Goal: Complete application form

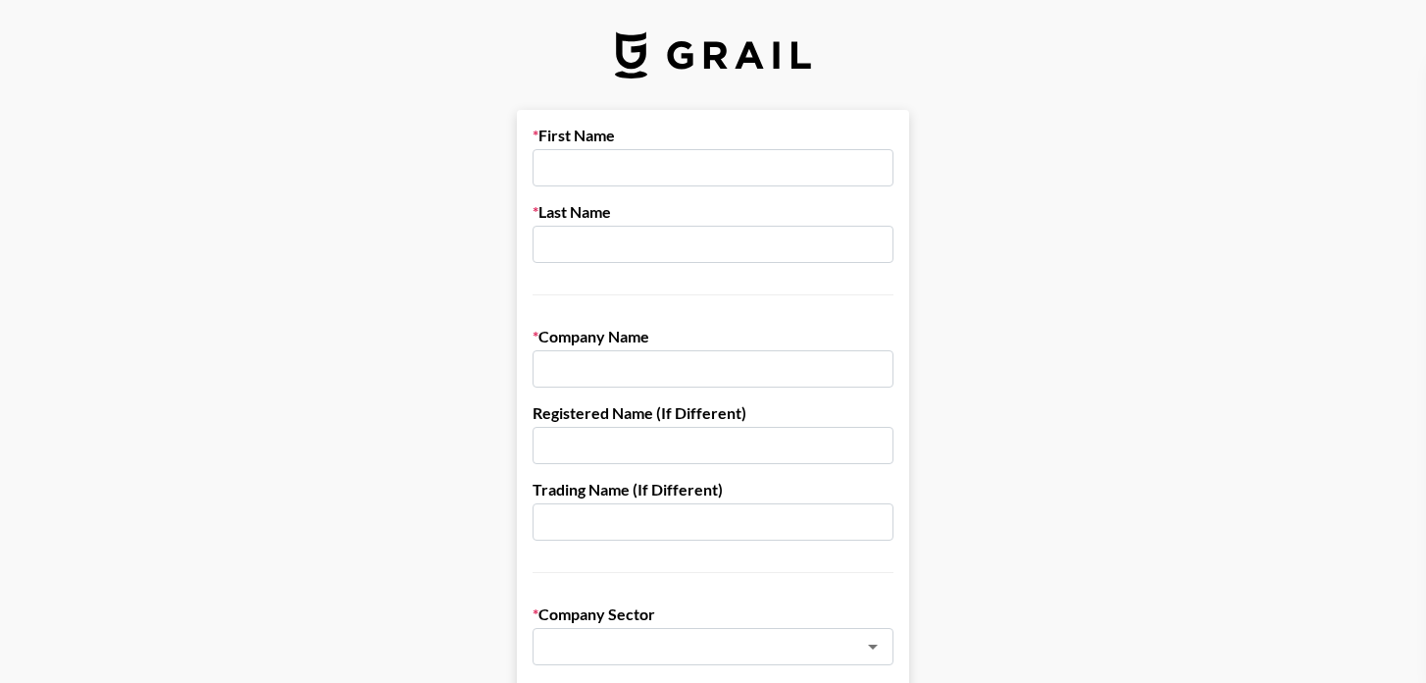
click at [664, 171] on input "text" at bounding box center [713, 167] width 361 height 37
click at [674, 171] on input "Rchel" at bounding box center [713, 167] width 361 height 37
type input "[PERSON_NAME]"
type input "Chow"
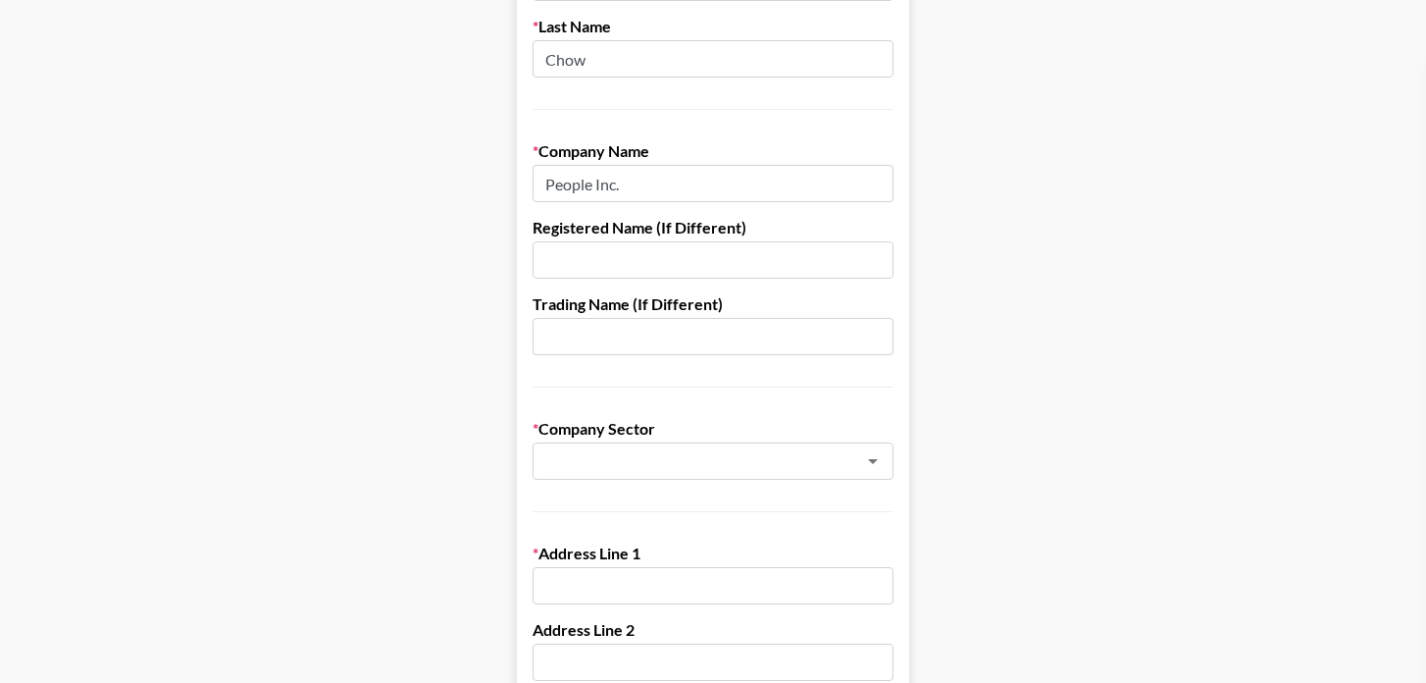
scroll to position [189, 0]
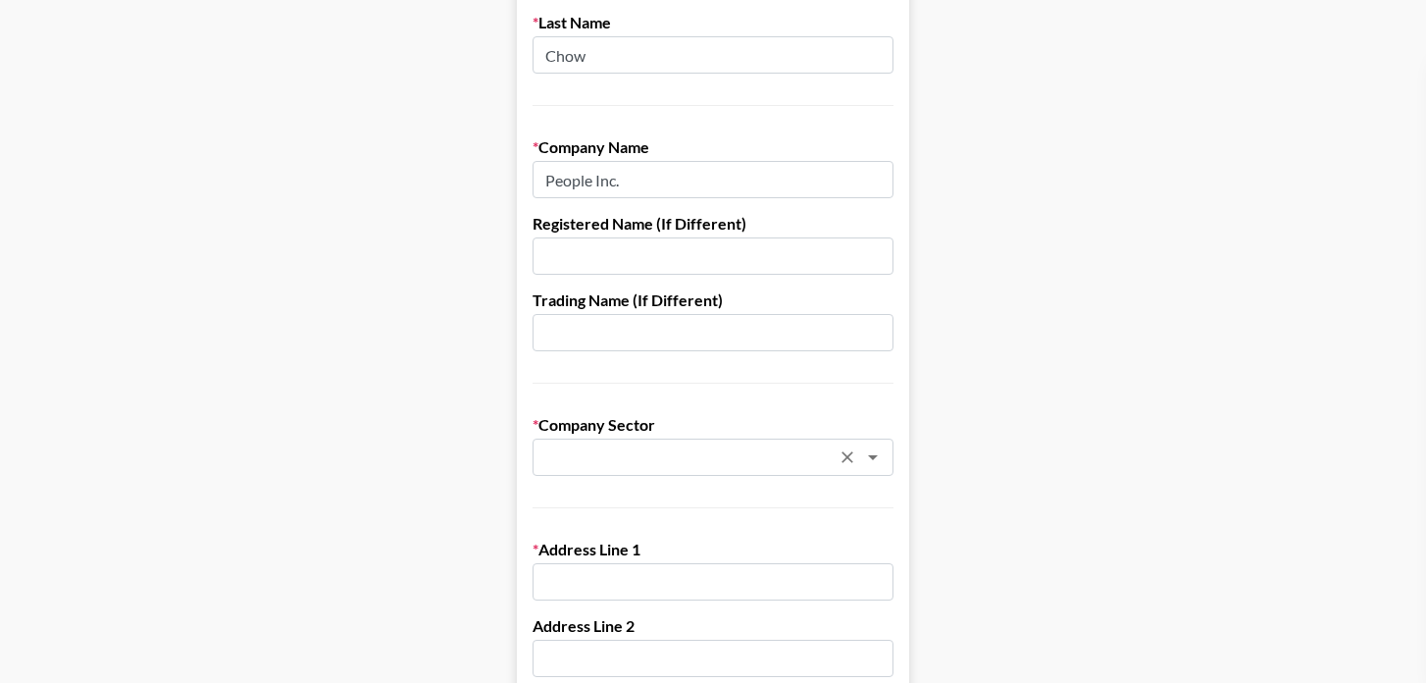
click at [613, 440] on div "​" at bounding box center [713, 457] width 361 height 37
type input "People Inc."
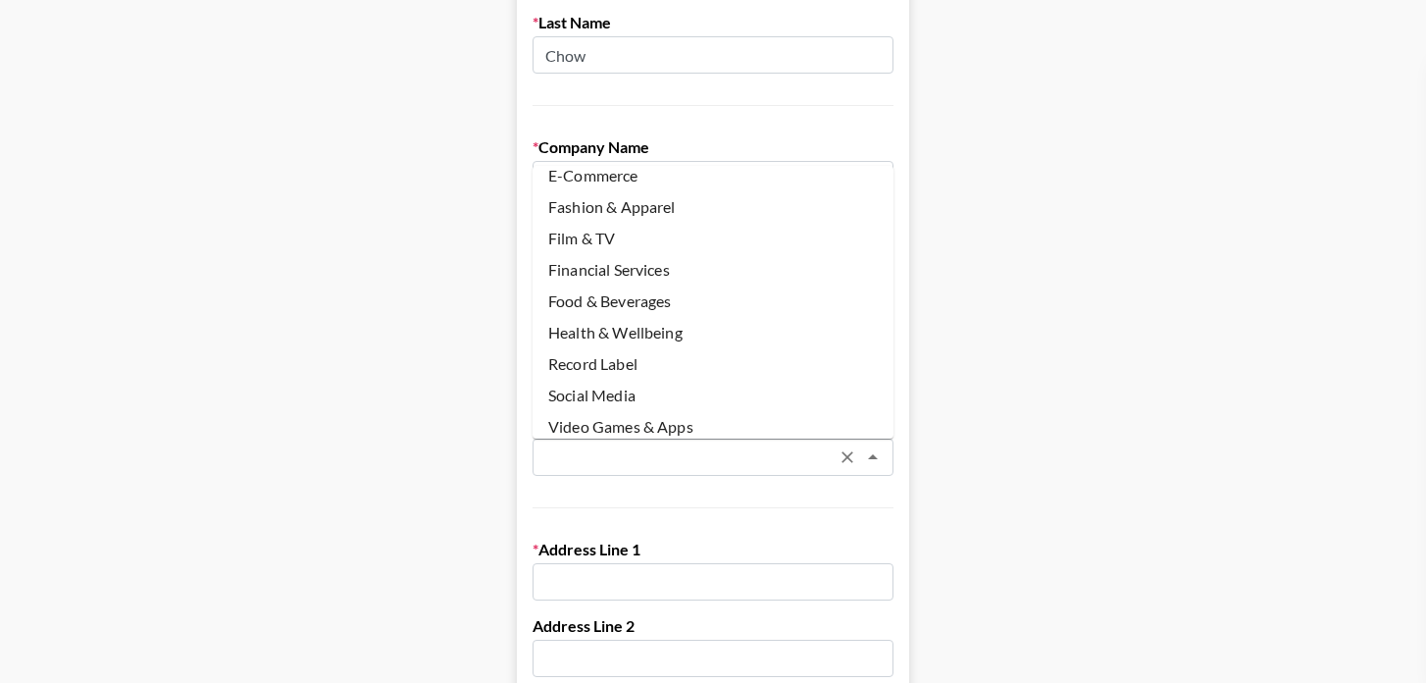
scroll to position [181, 0]
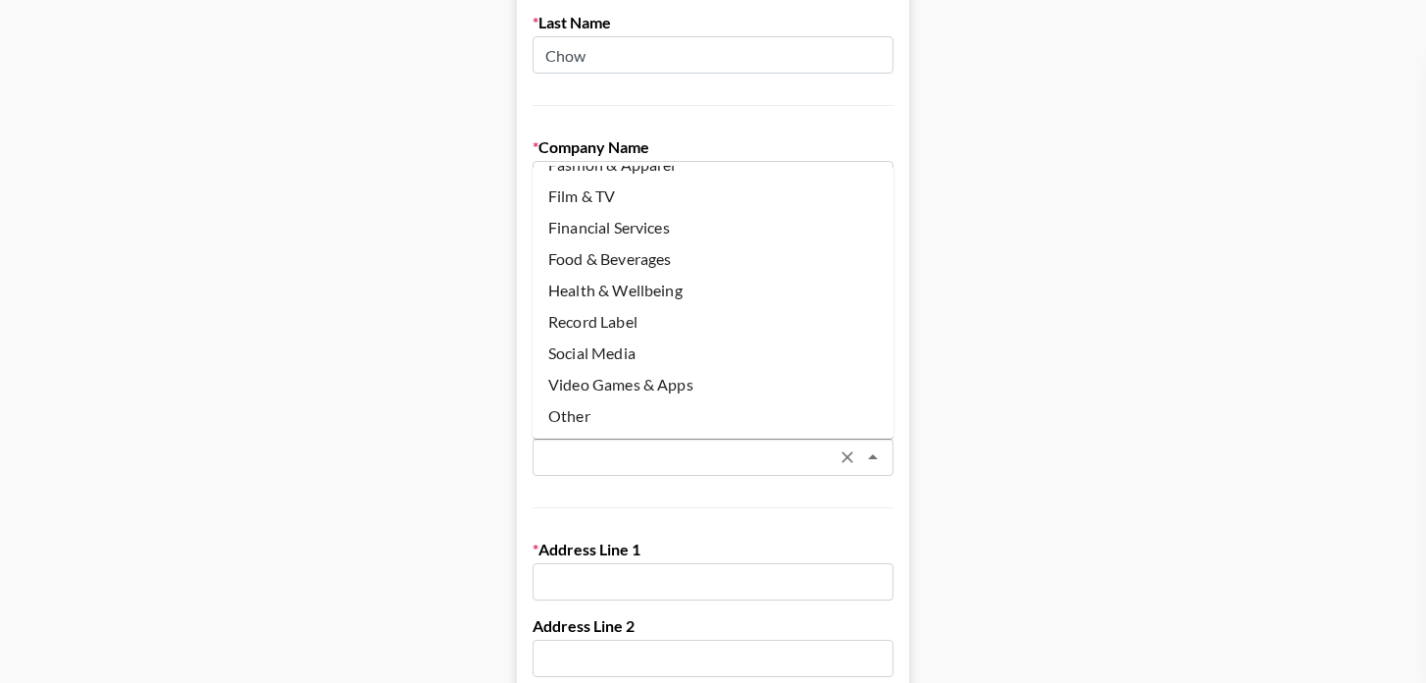
click at [580, 424] on li "Other" at bounding box center [713, 415] width 361 height 31
type input "Other"
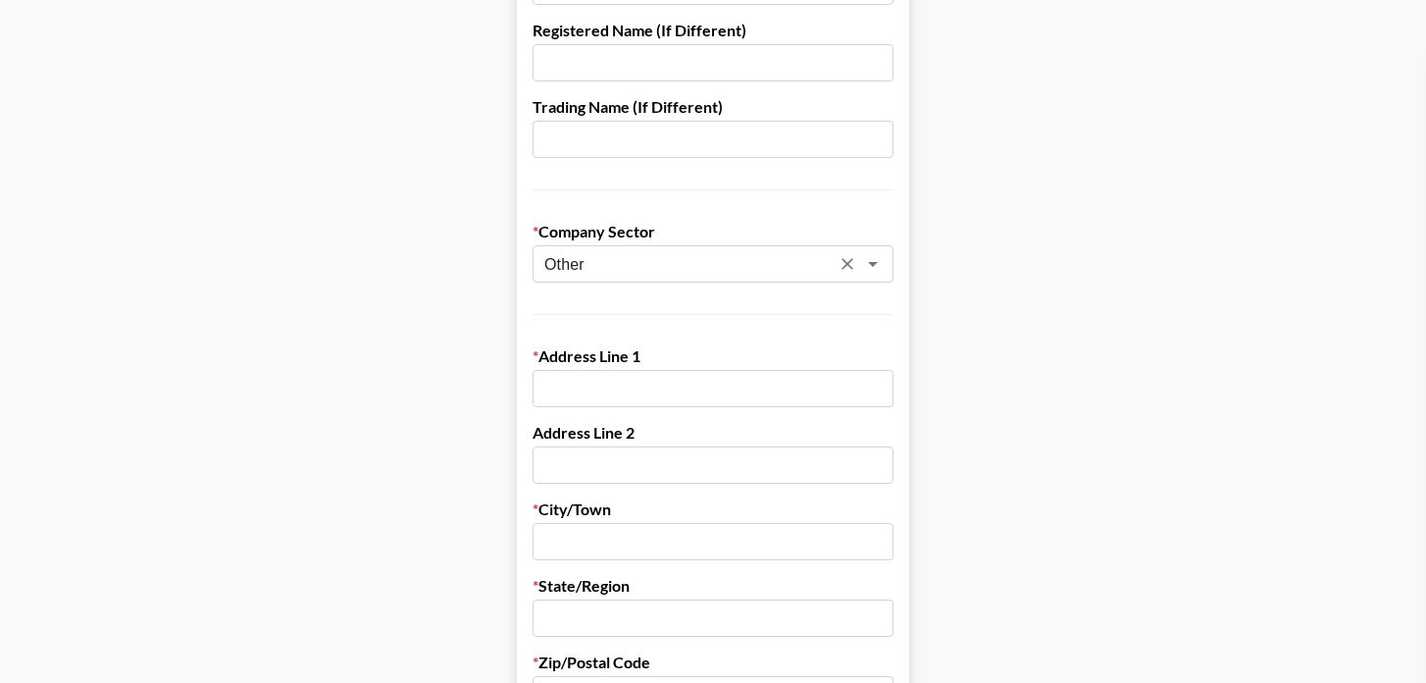
scroll to position [387, 0]
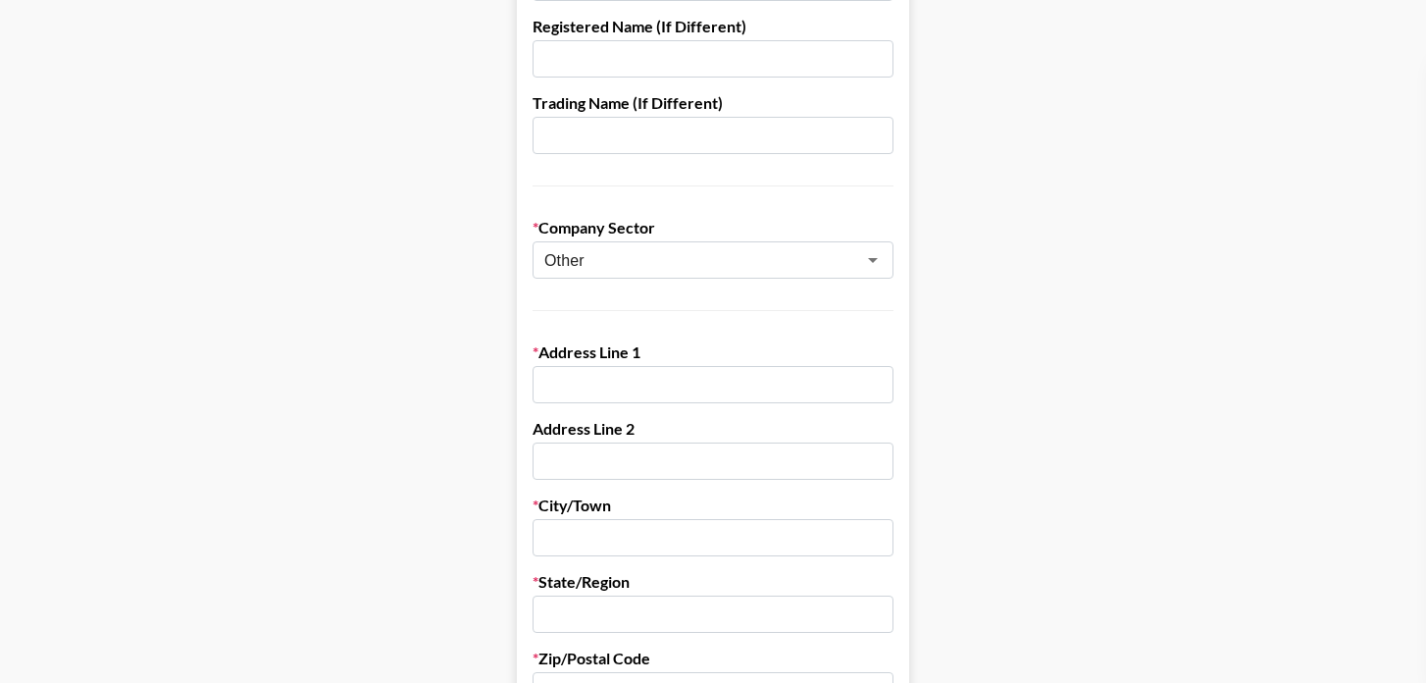
click at [627, 375] on input "text" at bounding box center [713, 384] width 361 height 37
paste input "[STREET_ADDRESS]"
drag, startPoint x: 671, startPoint y: 388, endPoint x: 873, endPoint y: 388, distance: 202.1
click at [874, 388] on div "Address Line [GEOGRAPHIC_DATA][STREET_ADDRESS]" at bounding box center [713, 372] width 361 height 61
type input "[STREET_ADDRESS]"
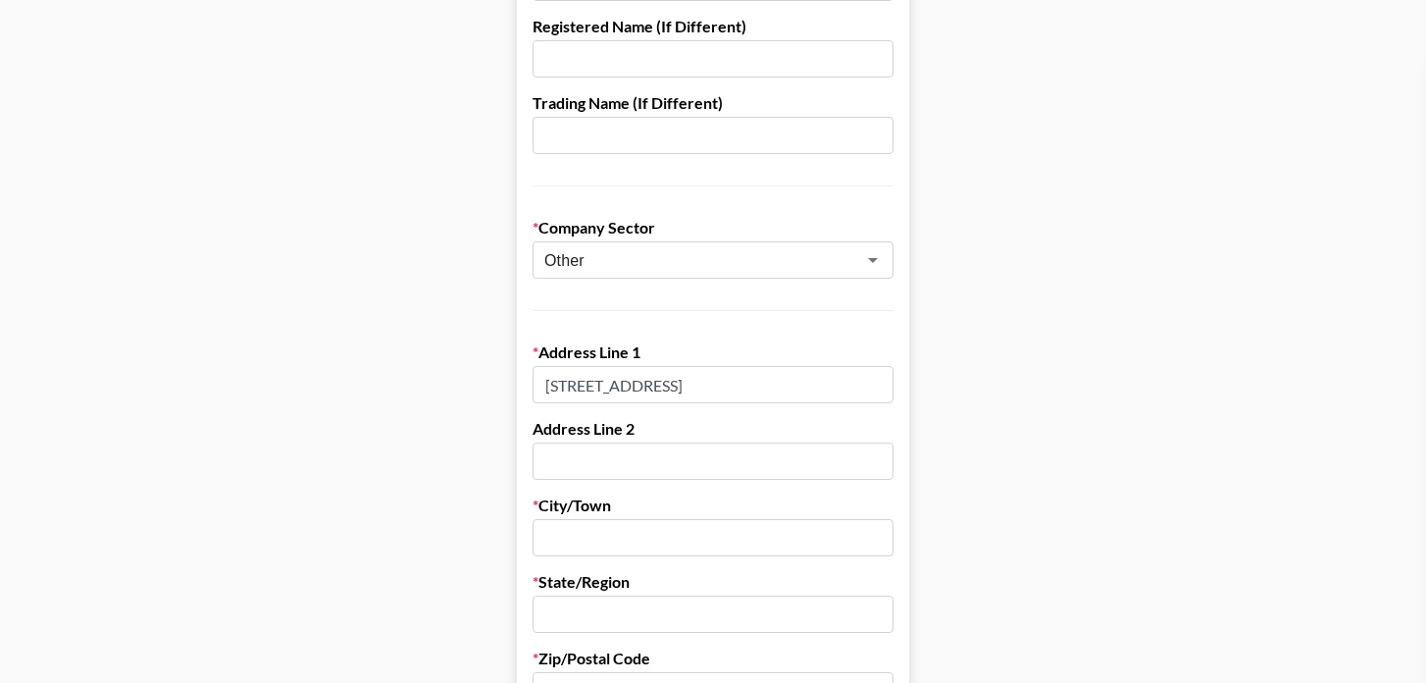
click at [726, 464] on input "text" at bounding box center [713, 460] width 361 height 37
paste input ", Floor 4"
click at [550, 467] on input ", Floor 4" at bounding box center [713, 460] width 361 height 37
type input "Floor 4"
type input "[US_STATE]"
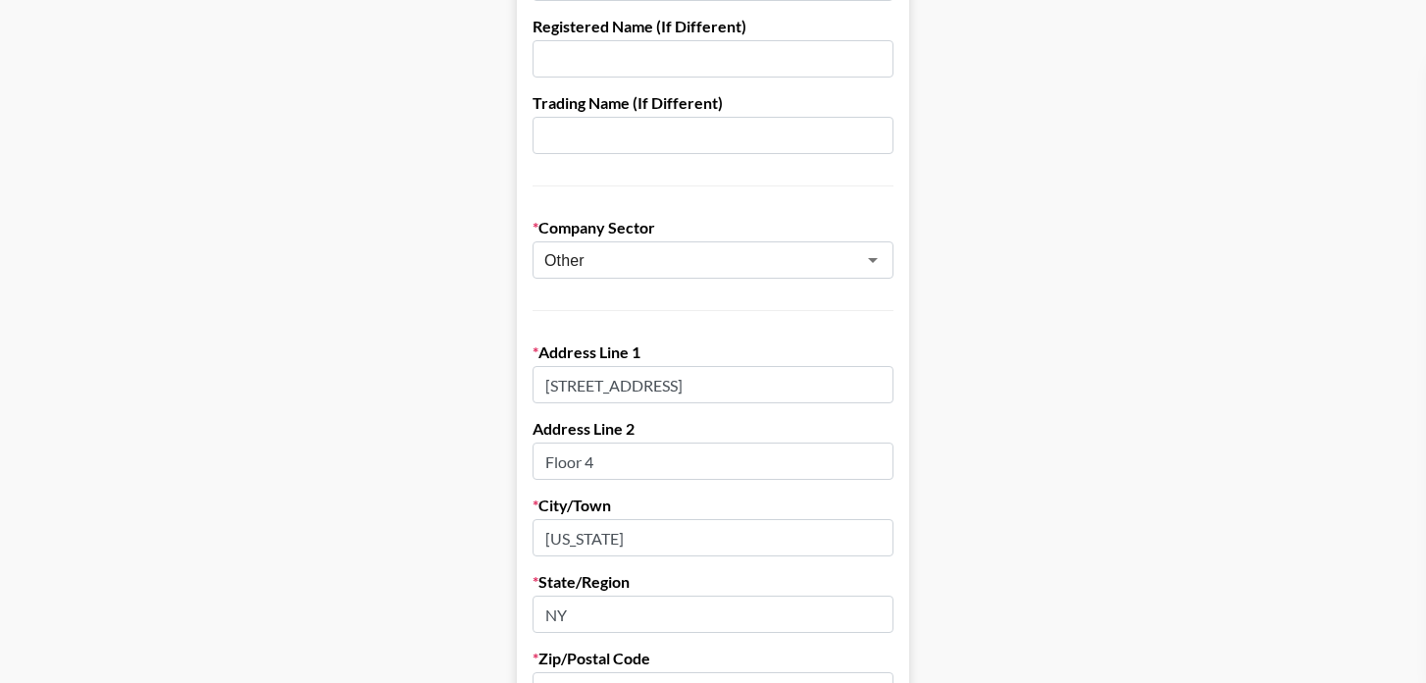
type input "NY"
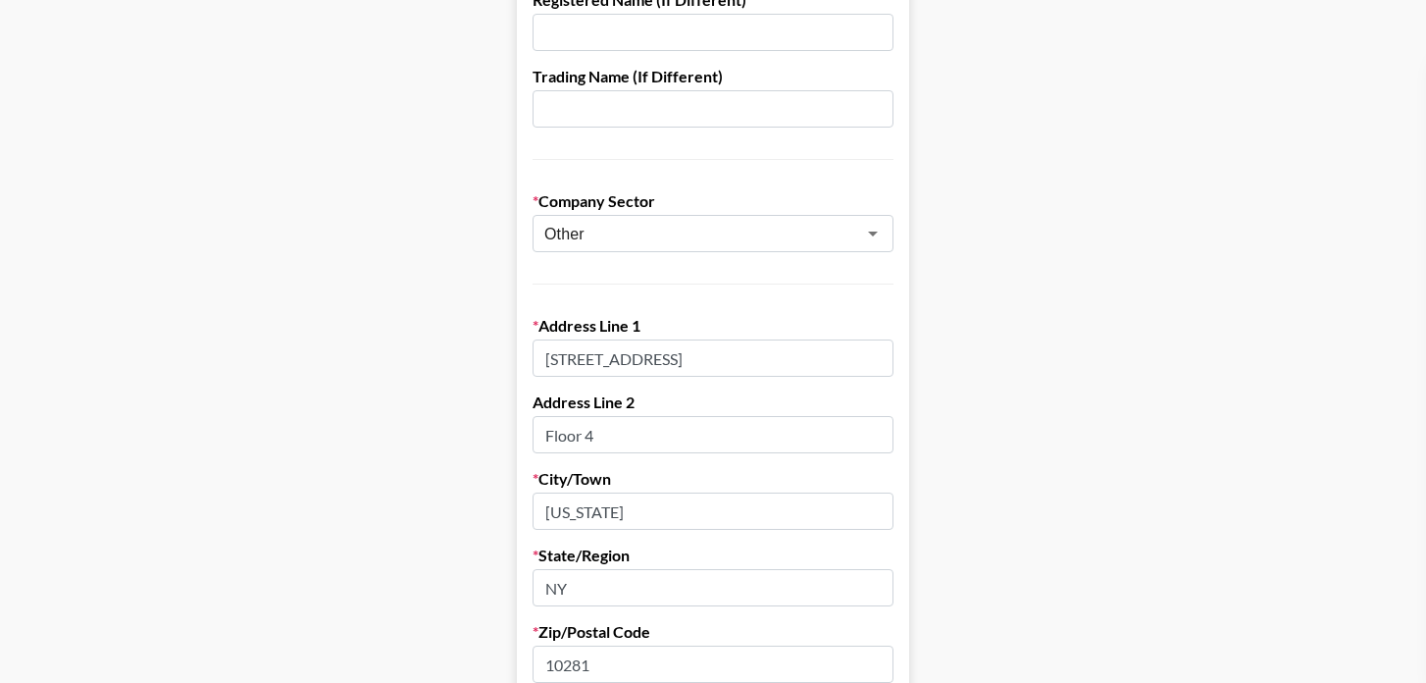
type input "10281"
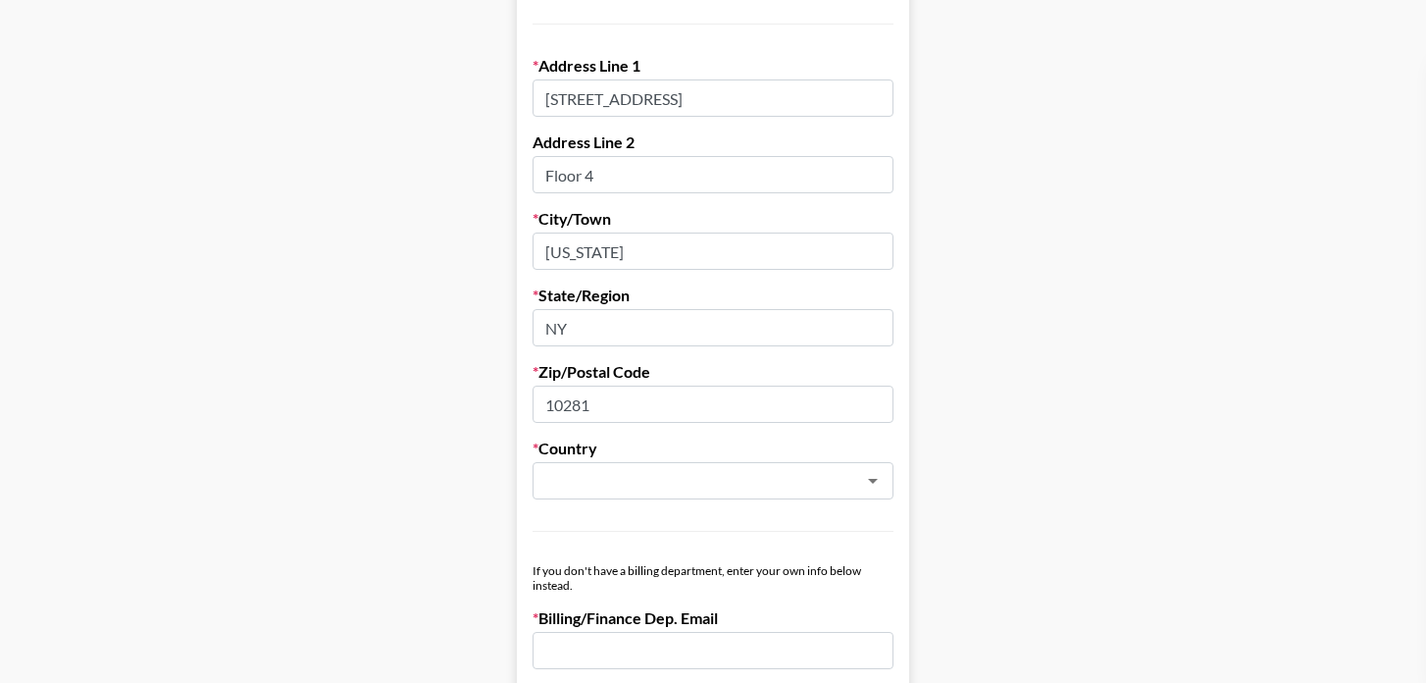
scroll to position [674, 0]
click at [547, 472] on input "text" at bounding box center [686, 480] width 285 height 23
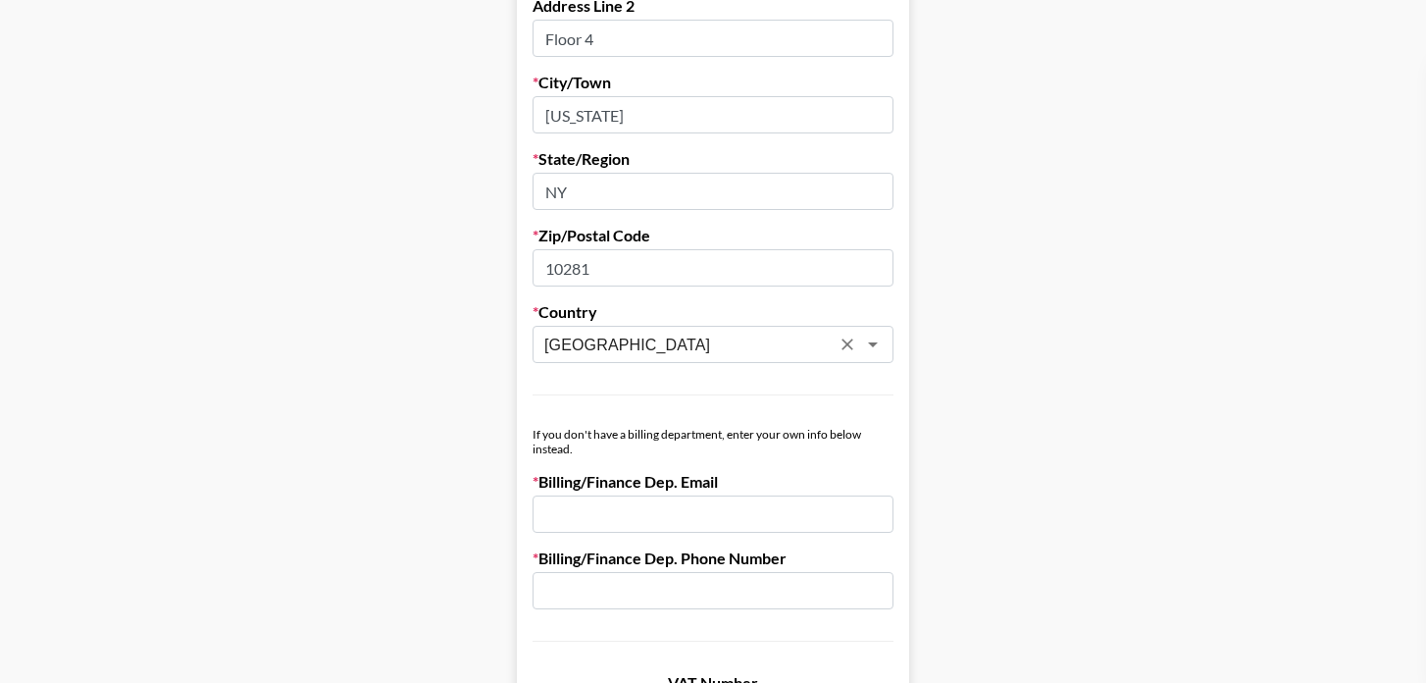
scroll to position [872, 0]
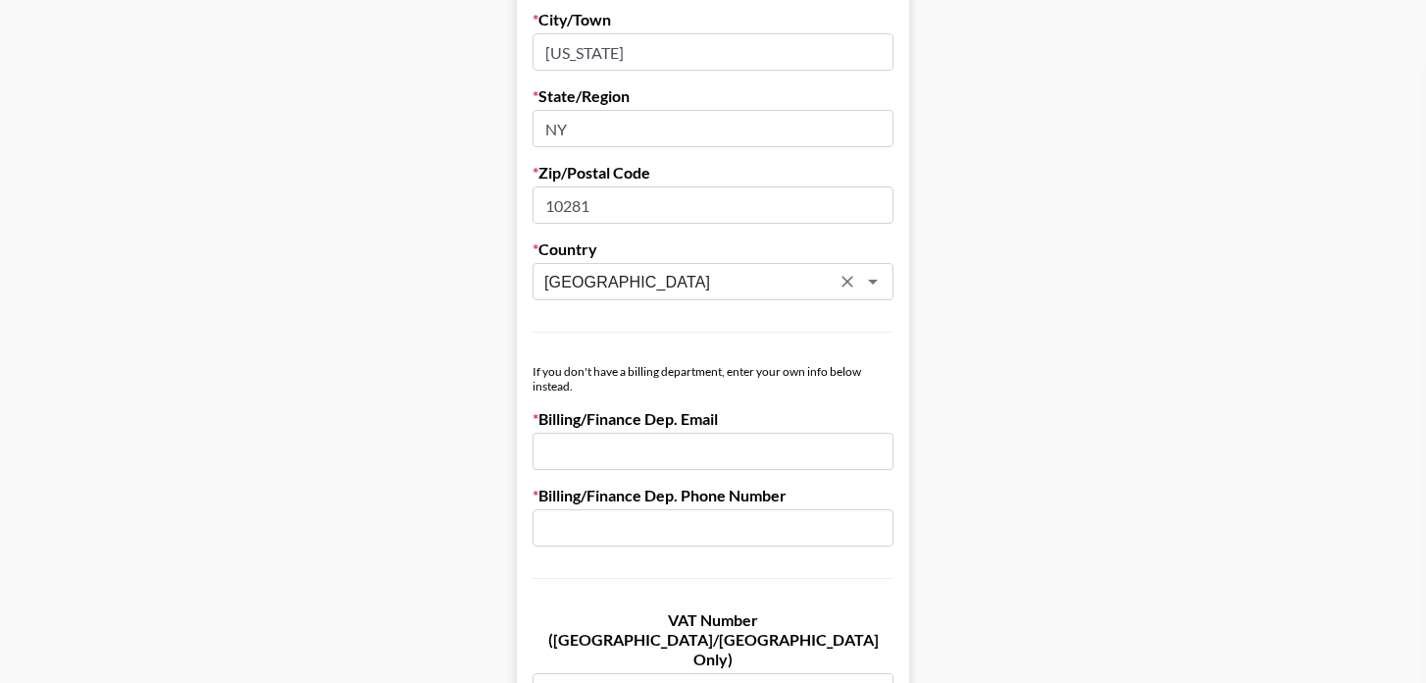
type input "[GEOGRAPHIC_DATA]"
click at [598, 428] on div "Billing/Finance Dep. Email" at bounding box center [713, 439] width 361 height 61
click at [594, 447] on input "email" at bounding box center [713, 451] width 361 height 37
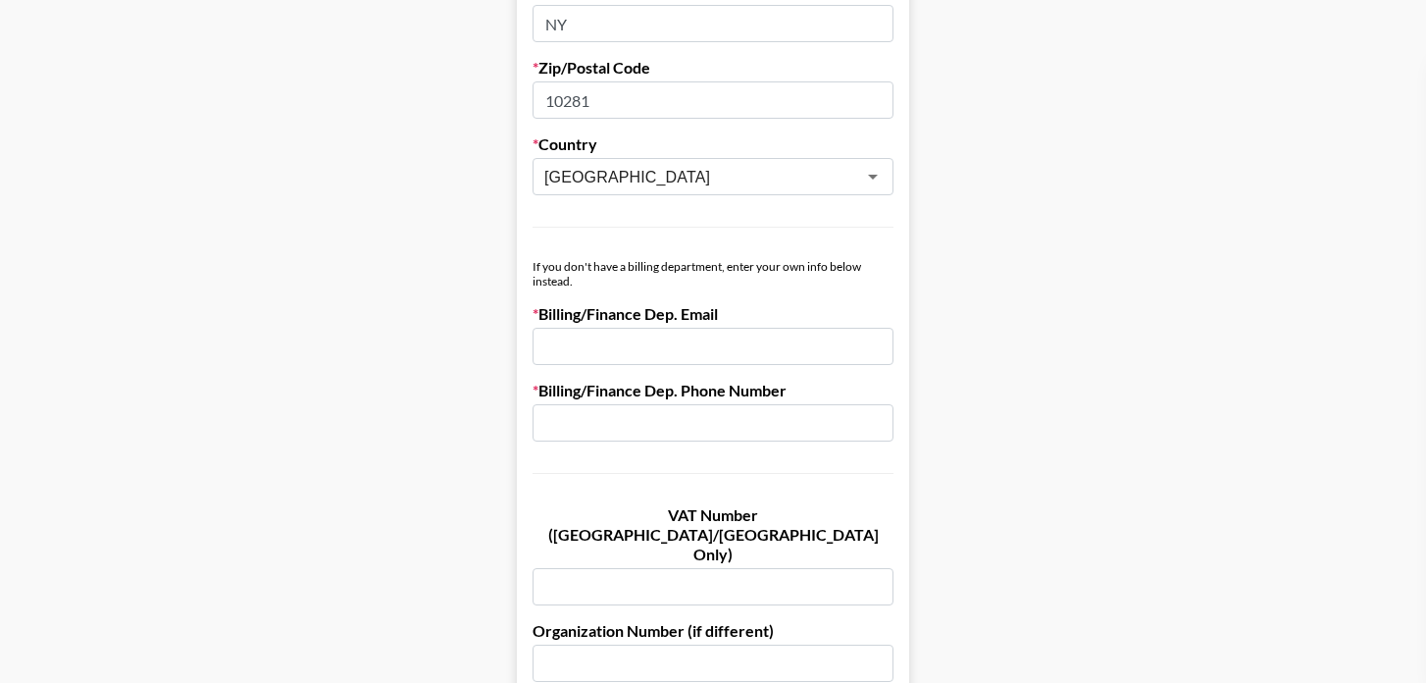
scroll to position [1033, 0]
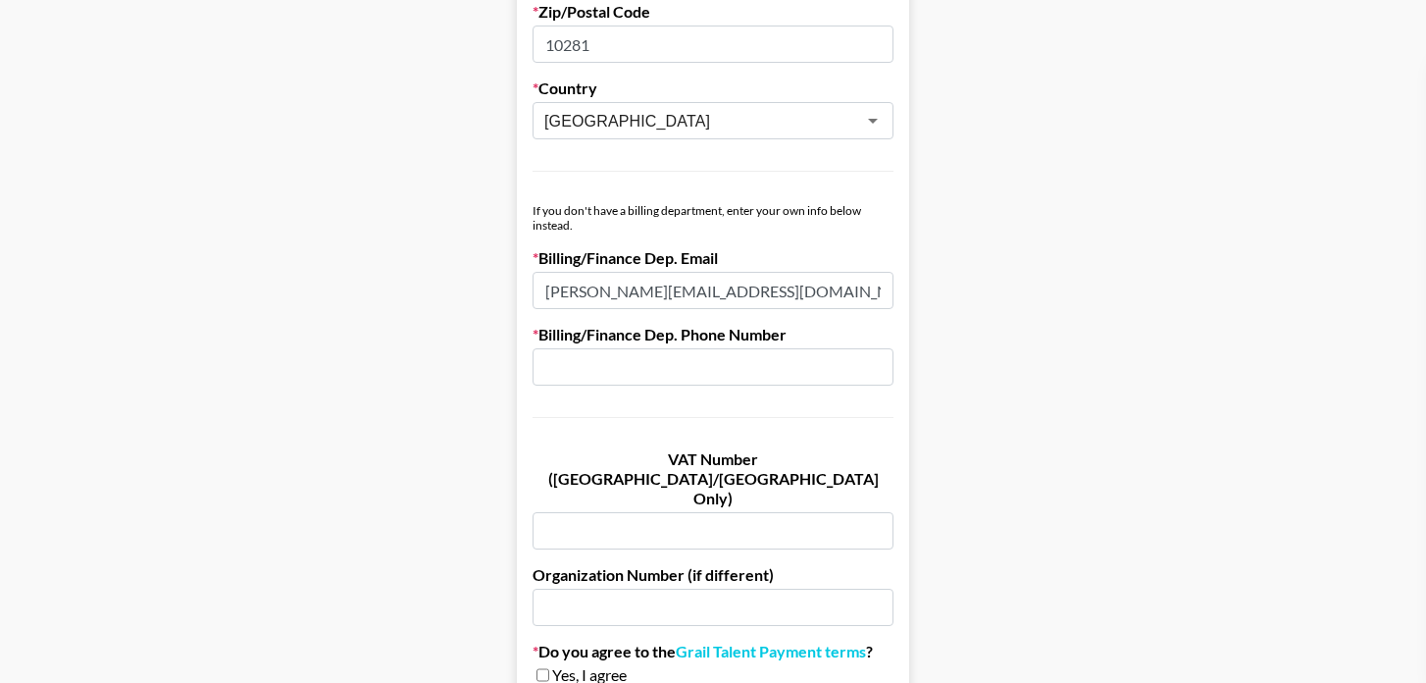
type input "[PERSON_NAME][EMAIL_ADDRESS][DOMAIN_NAME]"
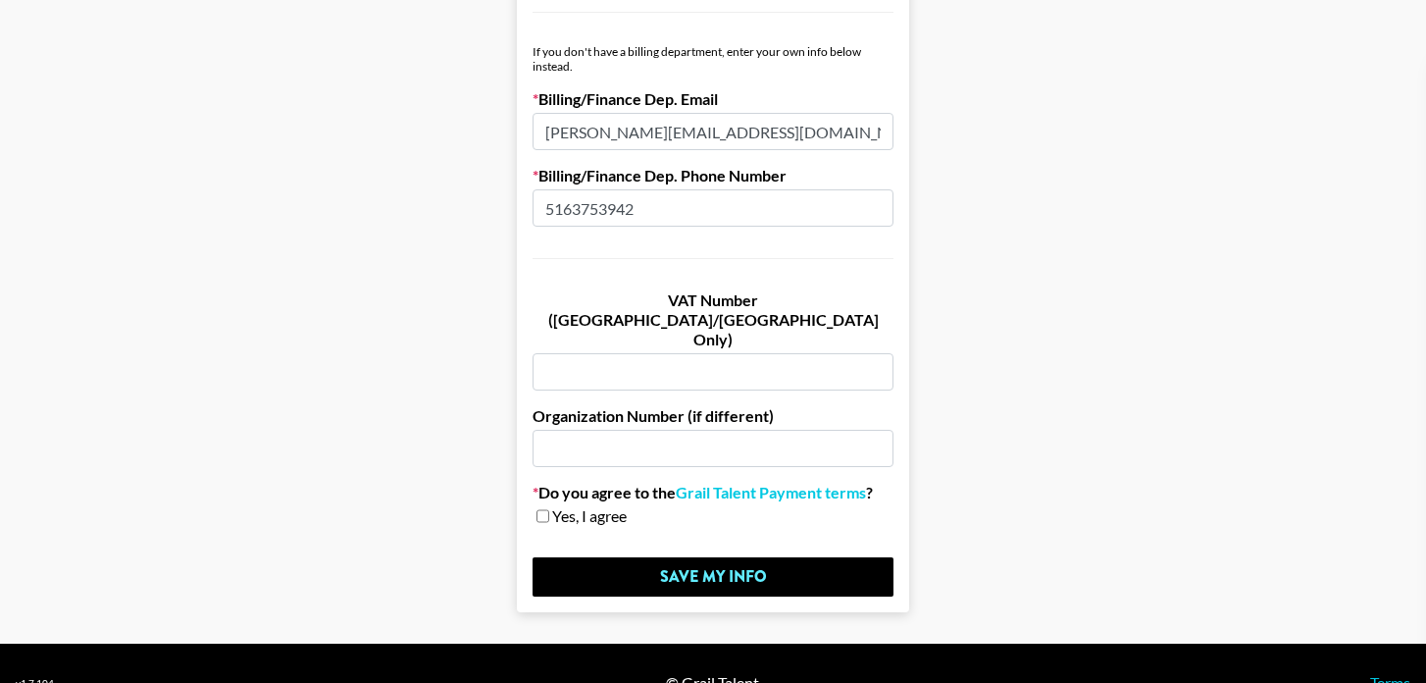
type input "5163753942"
click at [543, 509] on input "checkbox" at bounding box center [543, 516] width 13 height 14
checkbox input "true"
click at [755, 483] on link "Grail Talent Payment terms" at bounding box center [771, 493] width 190 height 20
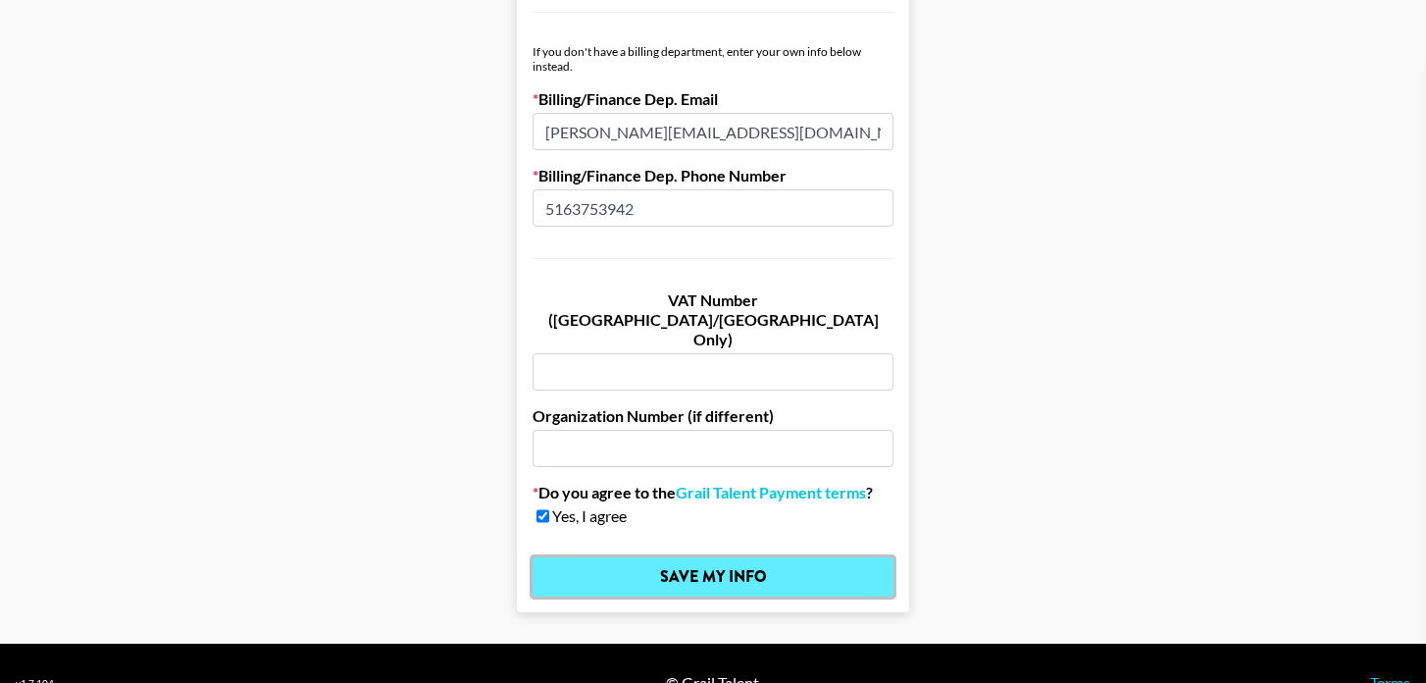
click at [637, 557] on input "Save My Info" at bounding box center [713, 576] width 361 height 39
